Goal: Feedback & Contribution: Submit feedback/report problem

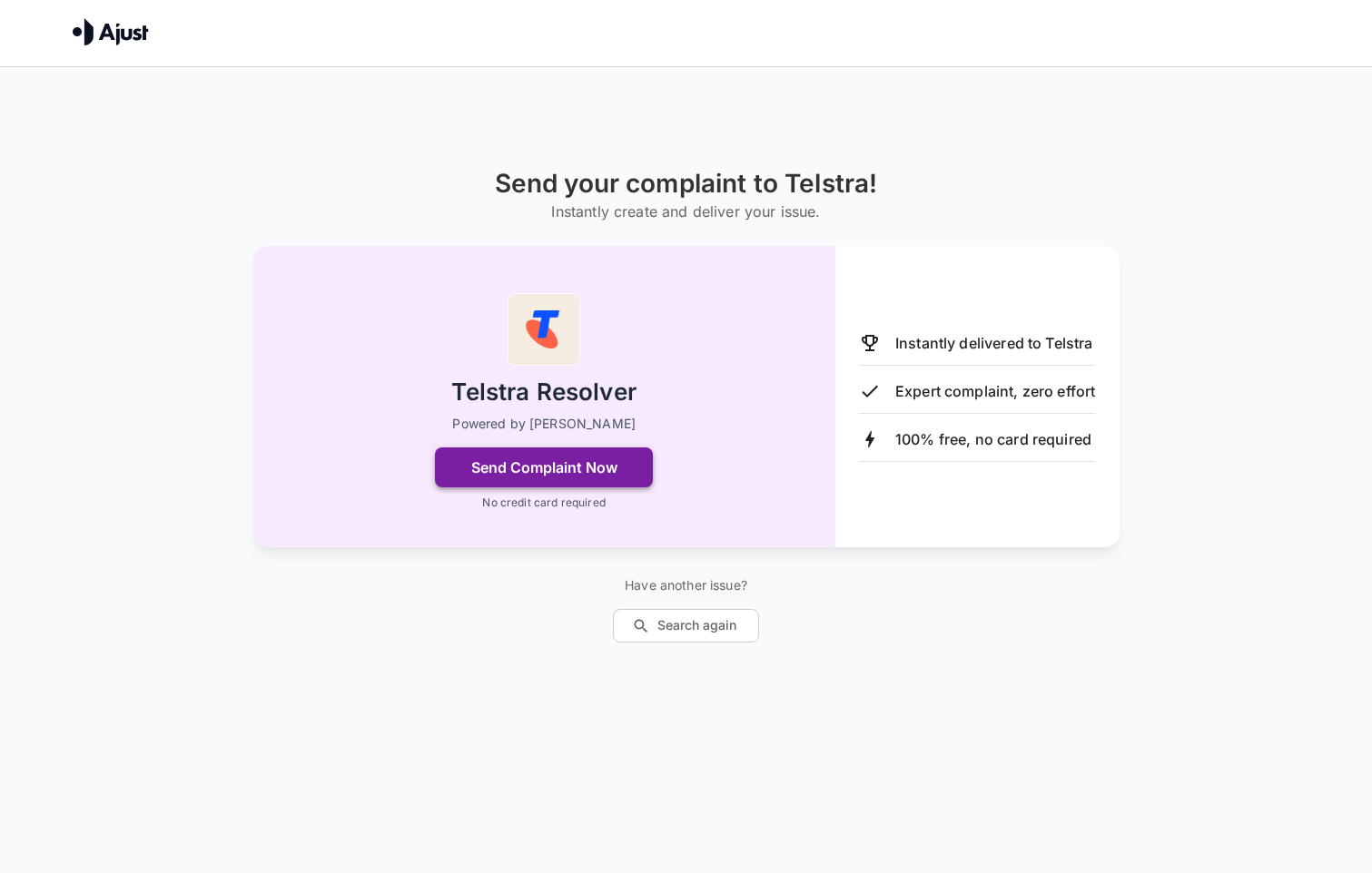
click at [623, 480] on button "Send Complaint Now" at bounding box center [544, 467] width 218 height 40
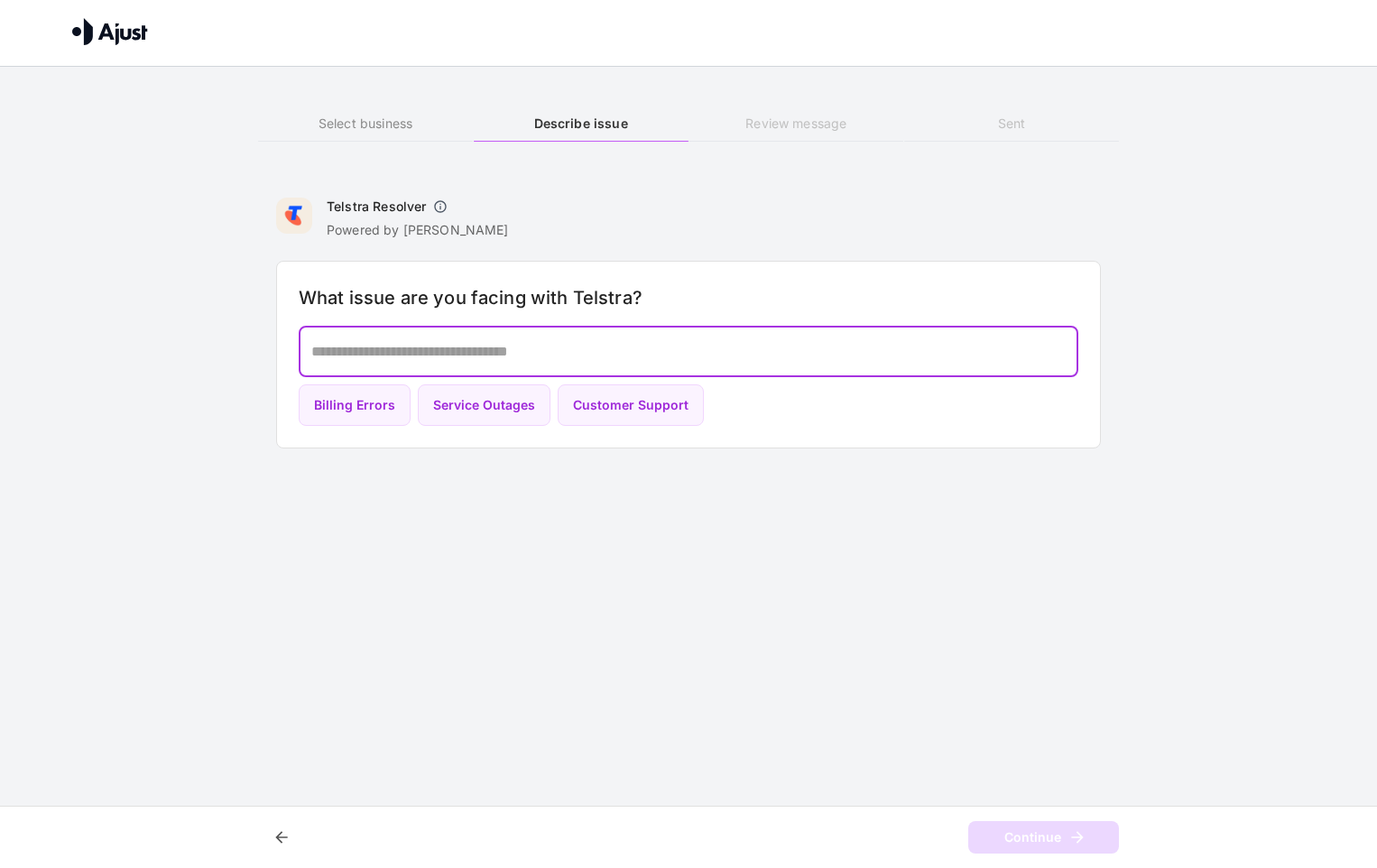
click at [432, 347] on textarea at bounding box center [688, 351] width 754 height 21
click at [786, 123] on h6 "Review message" at bounding box center [796, 123] width 215 height 20
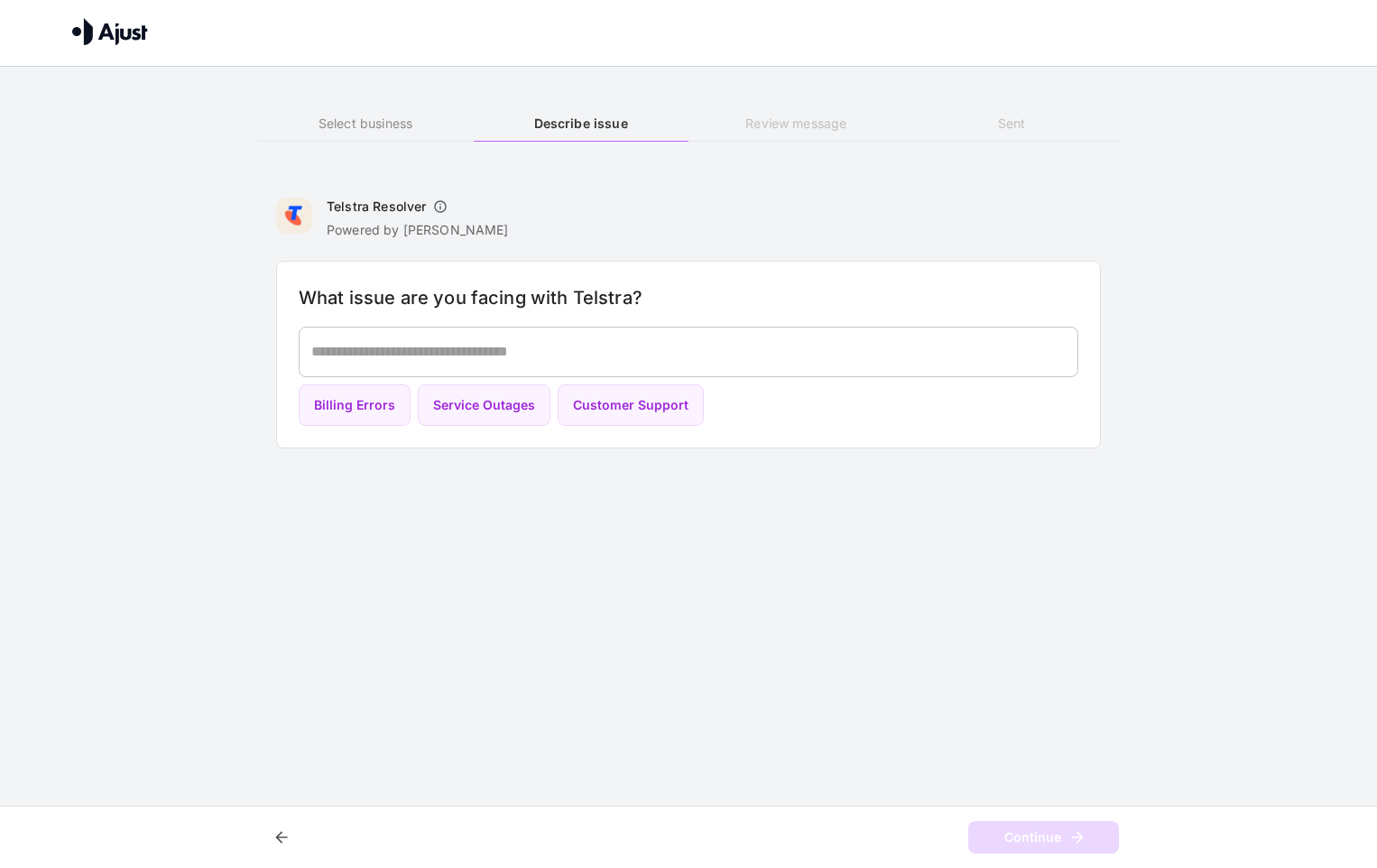
click at [616, 129] on h6 "Describe issue" at bounding box center [581, 123] width 215 height 20
click at [409, 129] on h6 "Select business" at bounding box center [366, 123] width 215 height 20
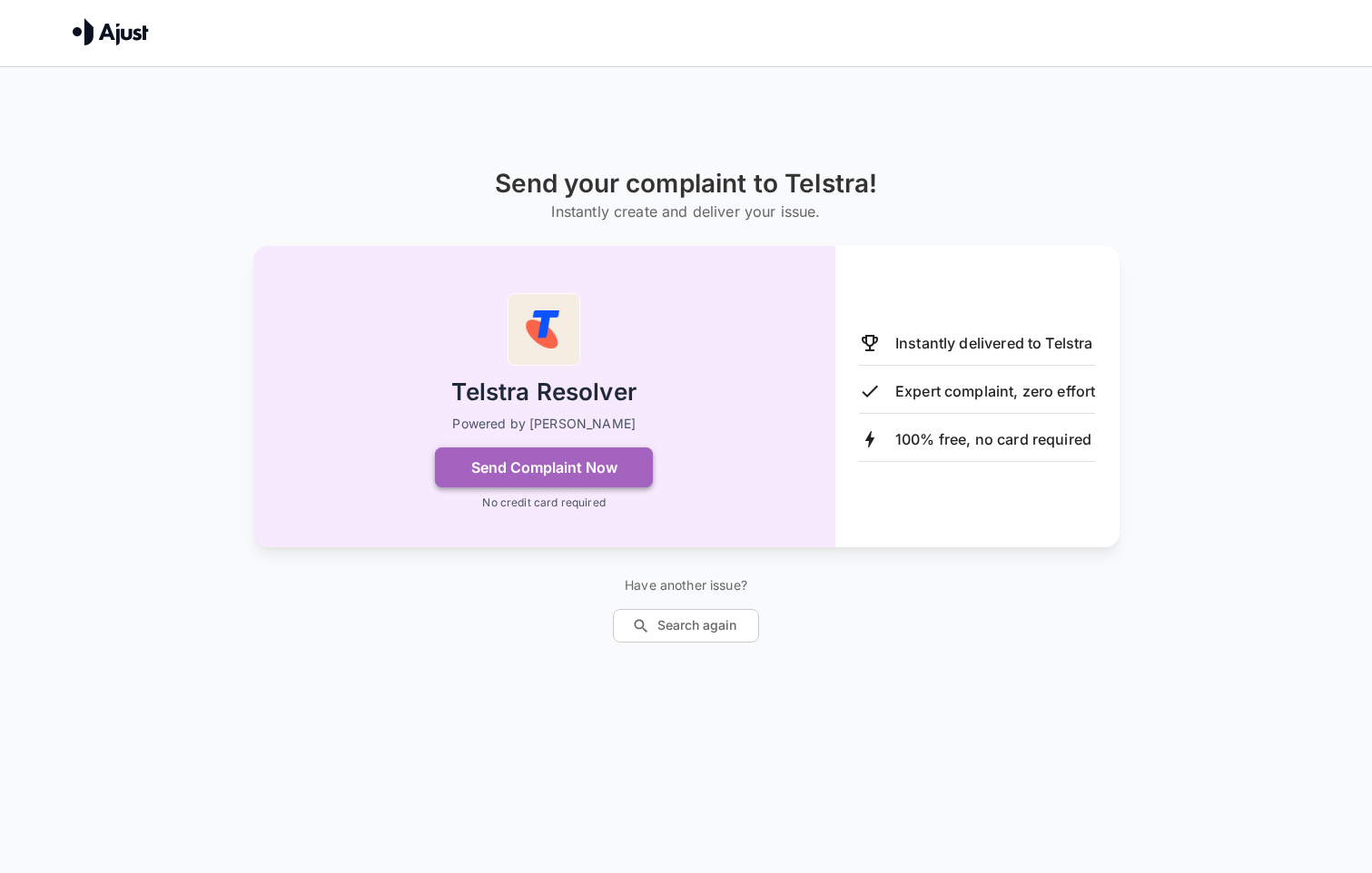
click at [633, 468] on button "Send Complaint Now" at bounding box center [544, 467] width 218 height 40
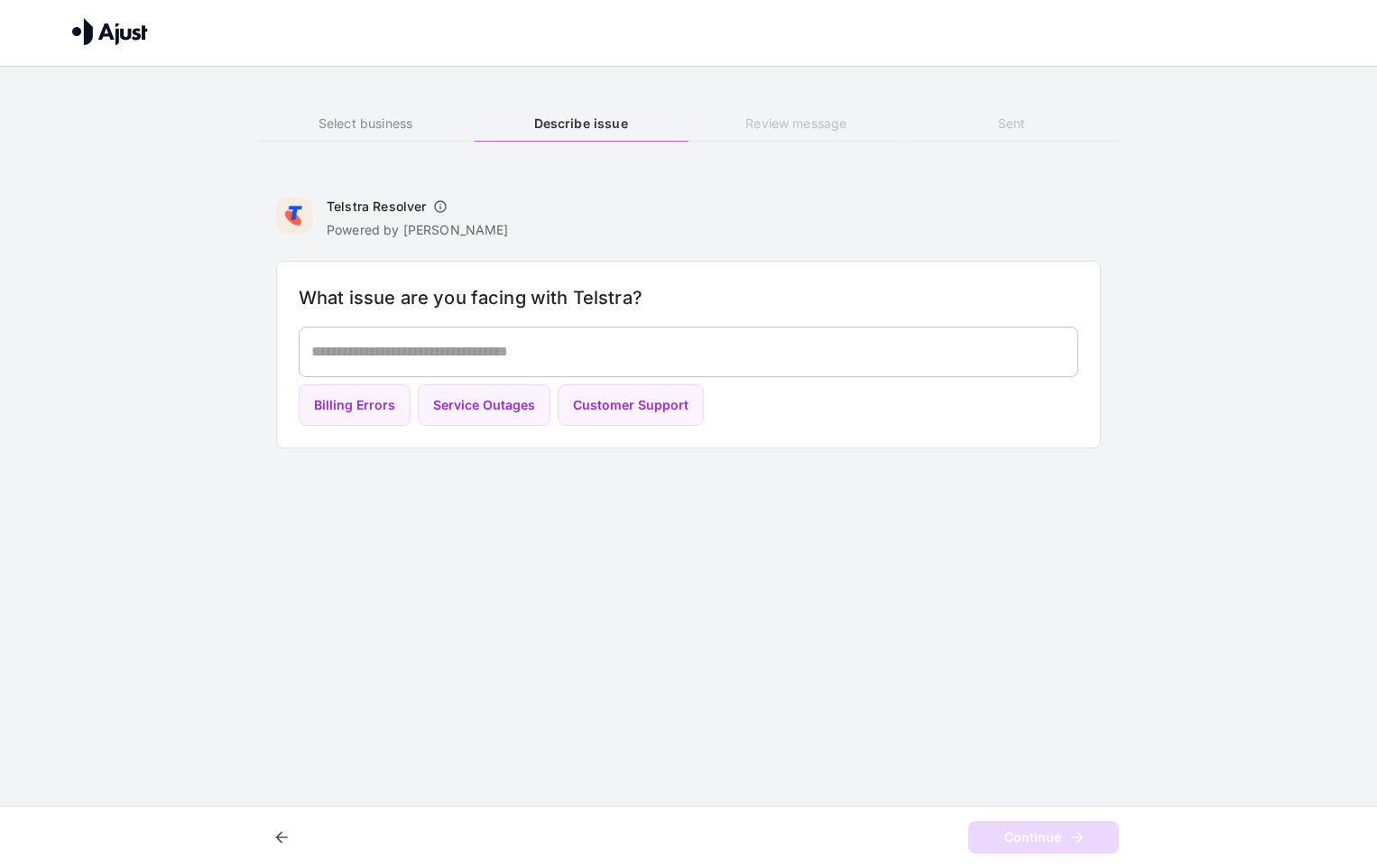
click at [497, 343] on textarea at bounding box center [688, 351] width 754 height 21
click at [446, 346] on textarea at bounding box center [688, 351] width 754 height 21
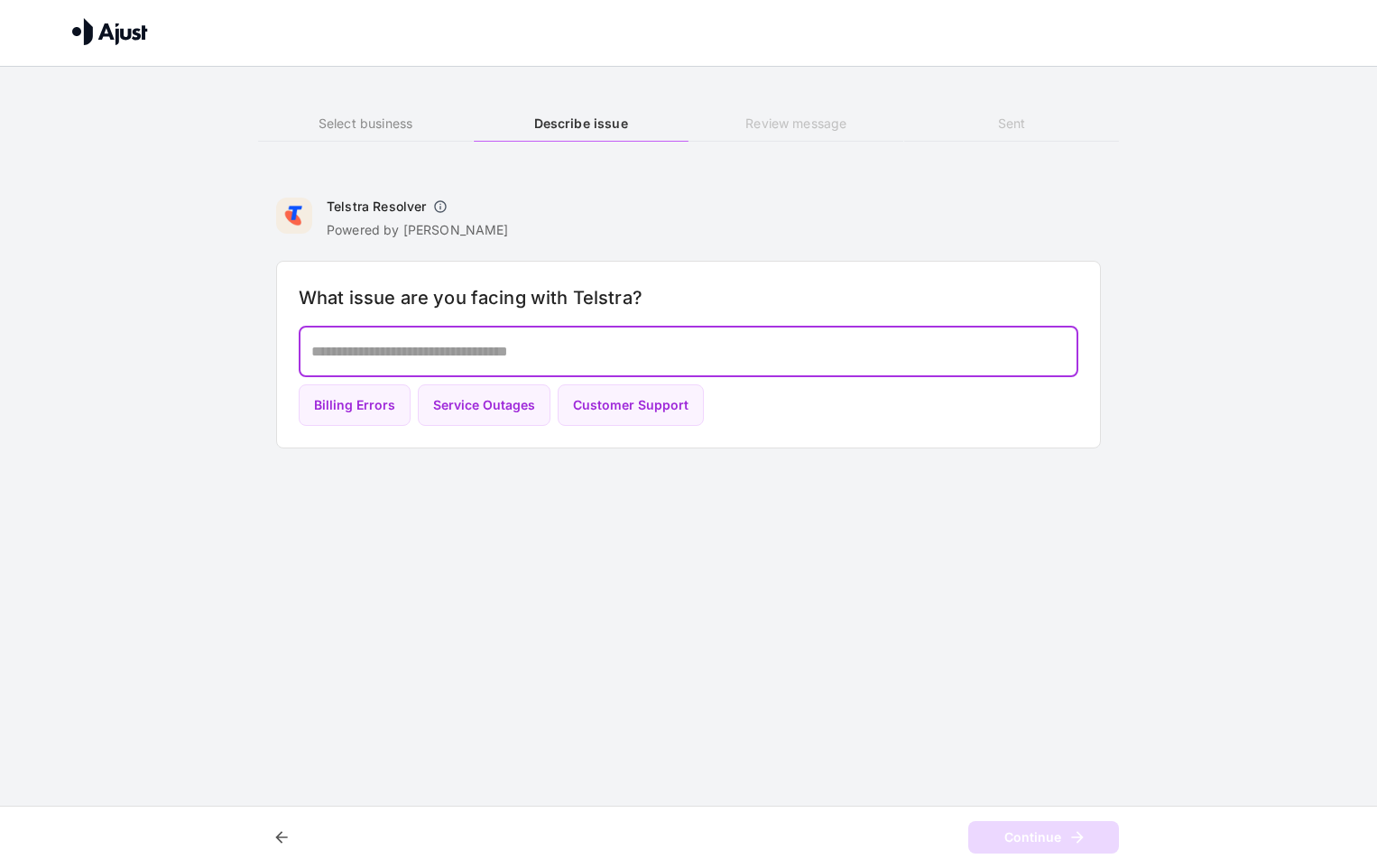
paste textarea "**********"
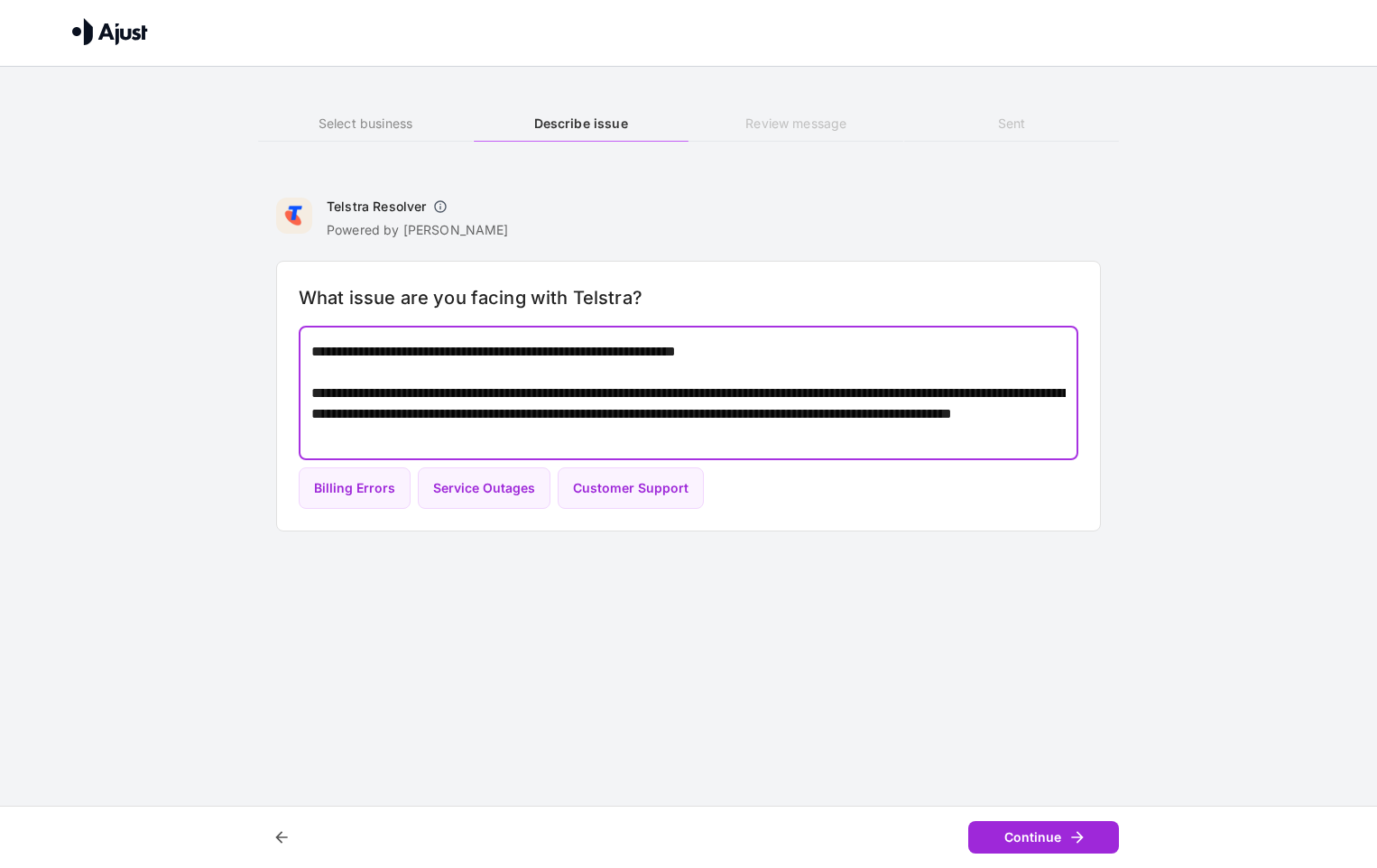
type textarea "**********"
click at [1069, 825] on button "Continue" at bounding box center [1044, 838] width 151 height 33
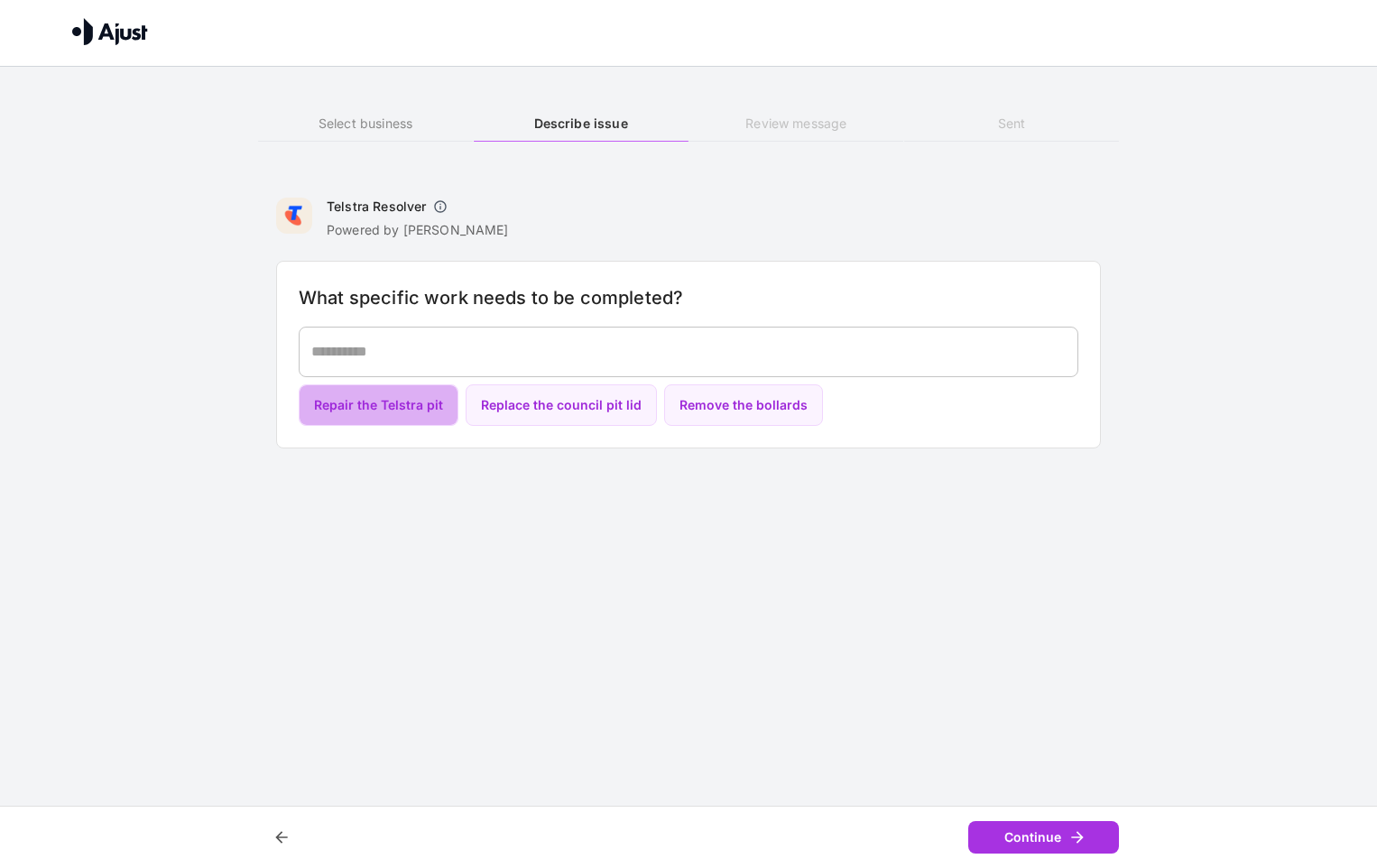
click at [416, 417] on button "Repair the Telstra pit" at bounding box center [378, 406] width 160 height 43
click at [1022, 837] on button "Continue" at bounding box center [1044, 838] width 151 height 33
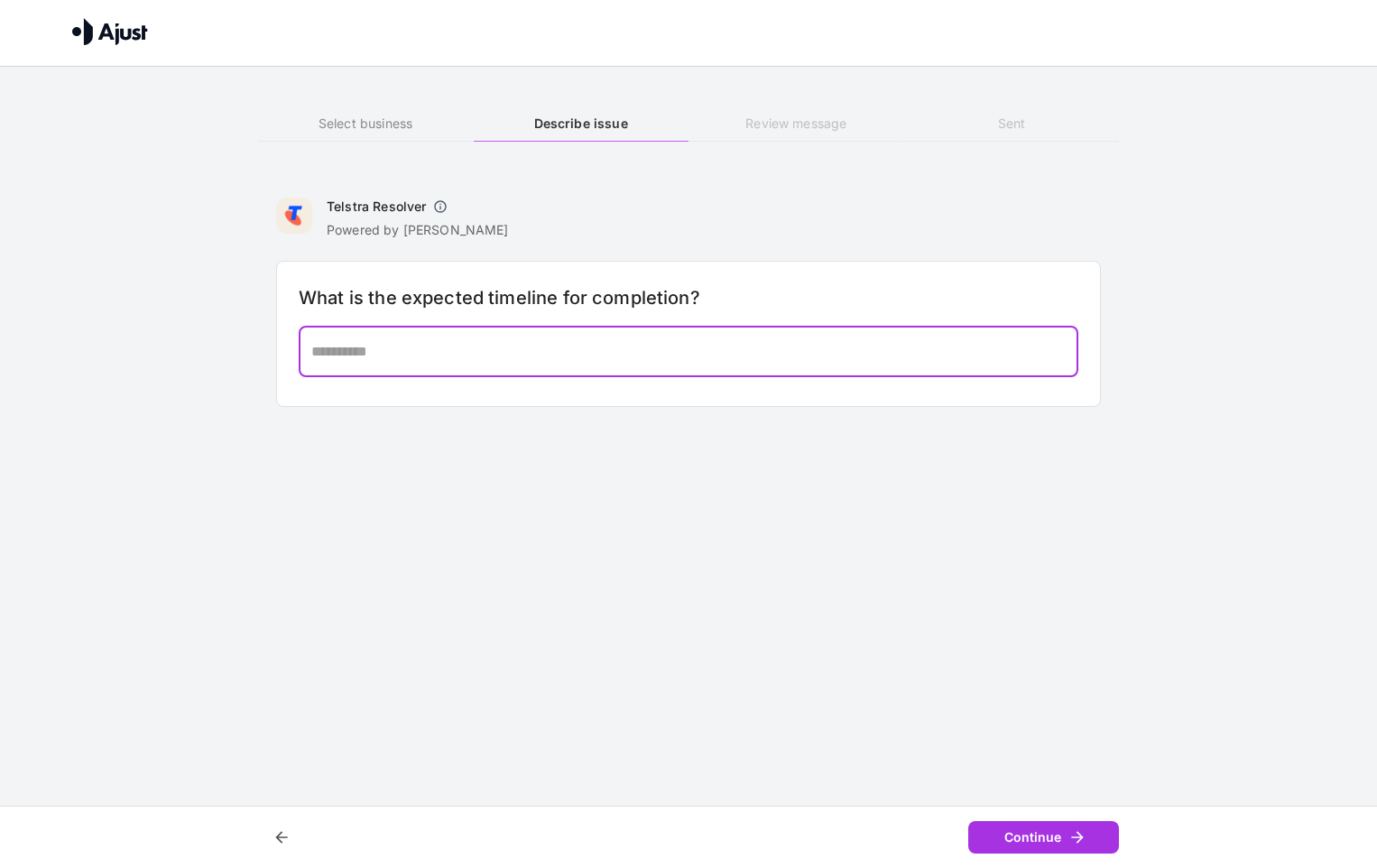
click at [435, 355] on textarea at bounding box center [688, 351] width 754 height 21
click at [393, 123] on h6 "Select business" at bounding box center [366, 123] width 215 height 20
